Goal: Check status: Check status

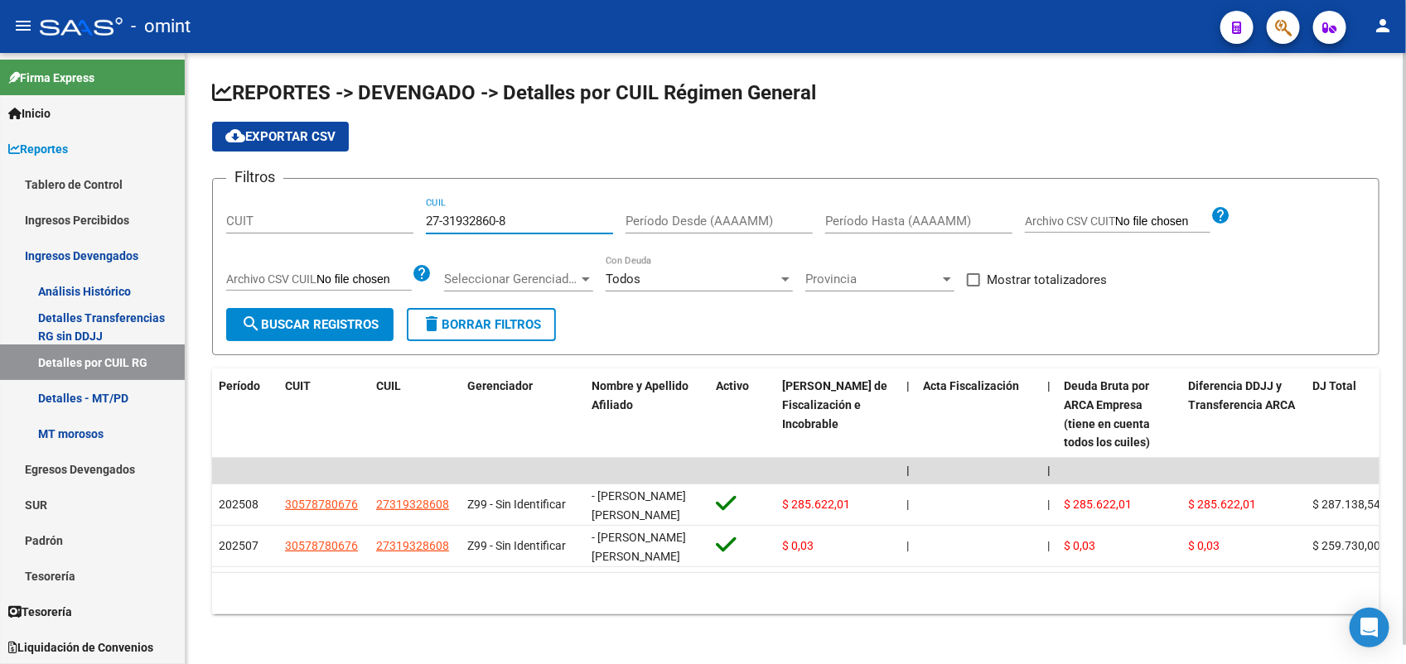
click at [516, 215] on input "27-31932860-8" at bounding box center [519, 221] width 187 height 15
click at [482, 217] on input "27-31932860-8" at bounding box center [519, 221] width 187 height 15
drag, startPoint x: 482, startPoint y: 217, endPoint x: 458, endPoint y: 224, distance: 24.9
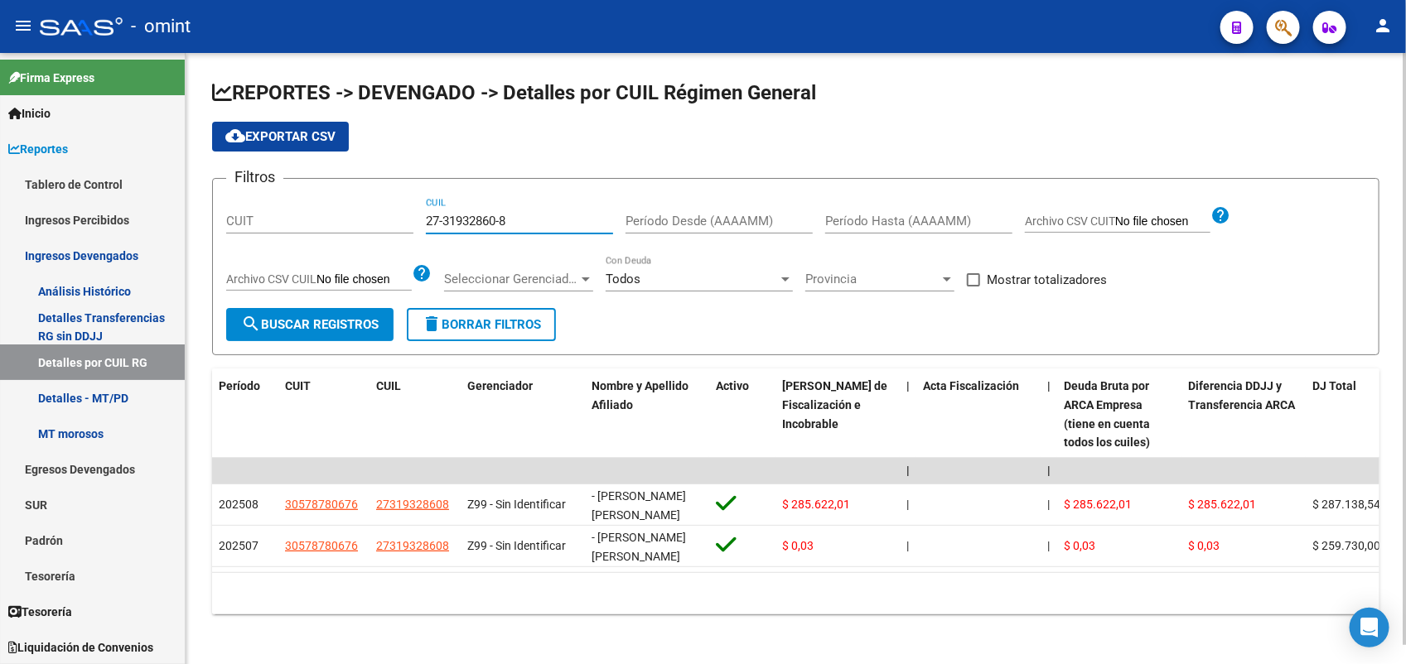
click at [458, 224] on input "27-31932860-8" at bounding box center [519, 221] width 187 height 15
paste input "7237386-0"
click at [353, 328] on span "search Buscar Registros" at bounding box center [310, 324] width 138 height 15
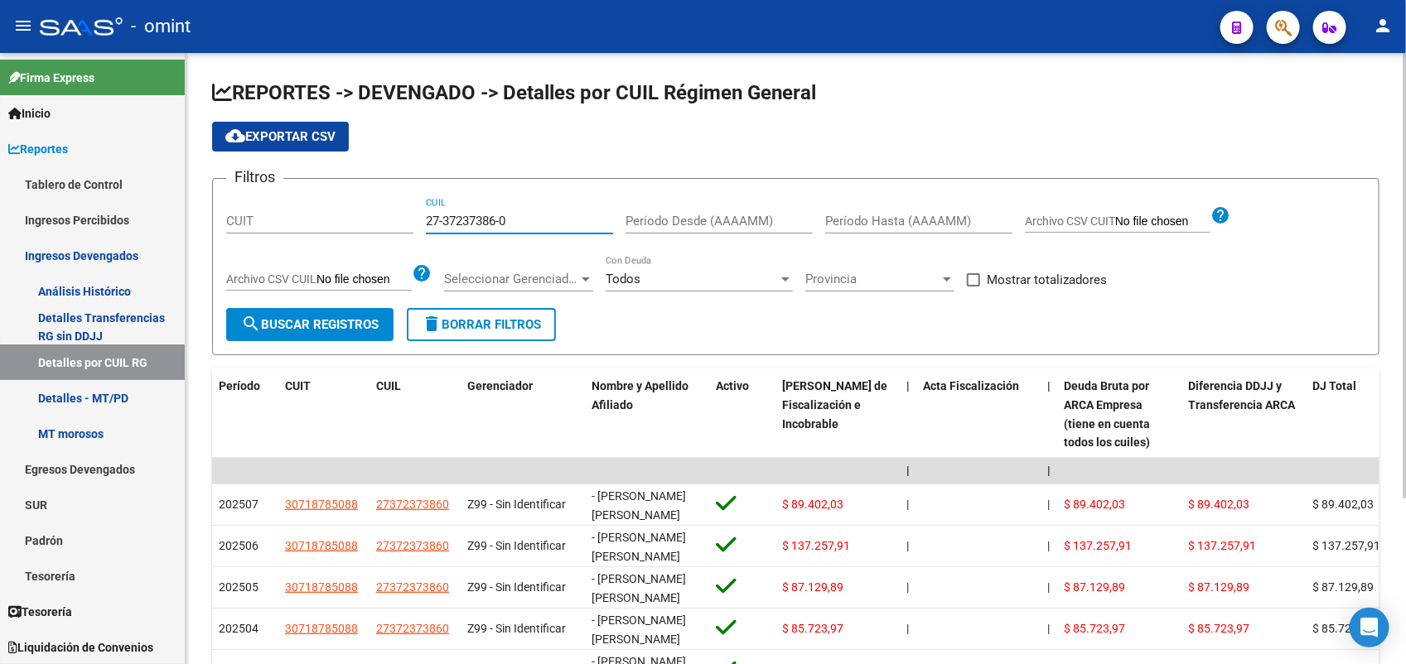
click at [514, 225] on input "27-37237386-0" at bounding box center [519, 221] width 187 height 15
paste input "3-22533700-4"
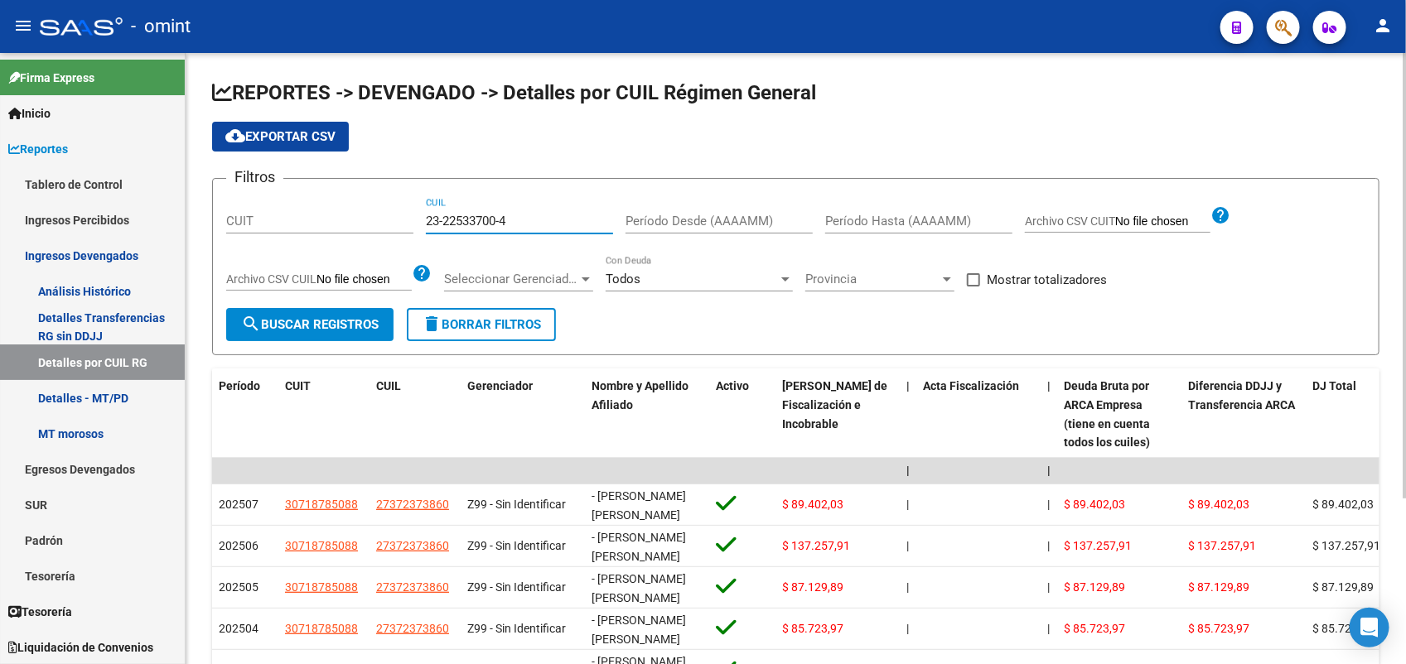
type input "23-22533700-4"
click at [349, 319] on span "search Buscar Registros" at bounding box center [310, 324] width 138 height 15
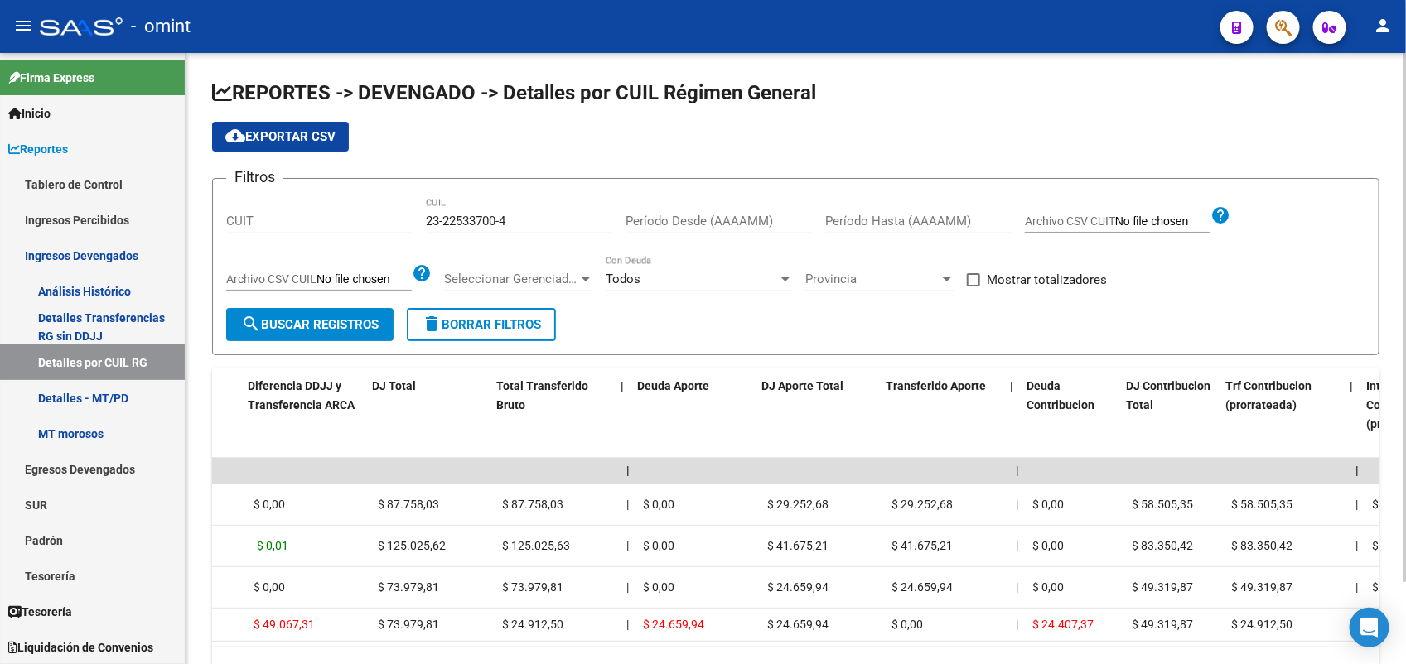
scroll to position [0, 978]
